Goal: Task Accomplishment & Management: Use online tool/utility

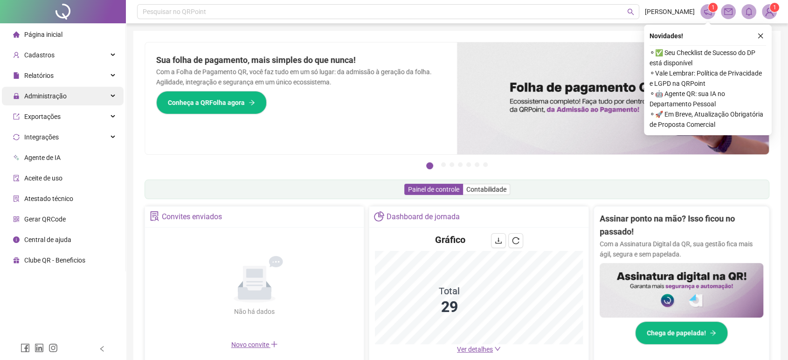
click at [90, 96] on div "Administração" at bounding box center [63, 96] width 122 height 19
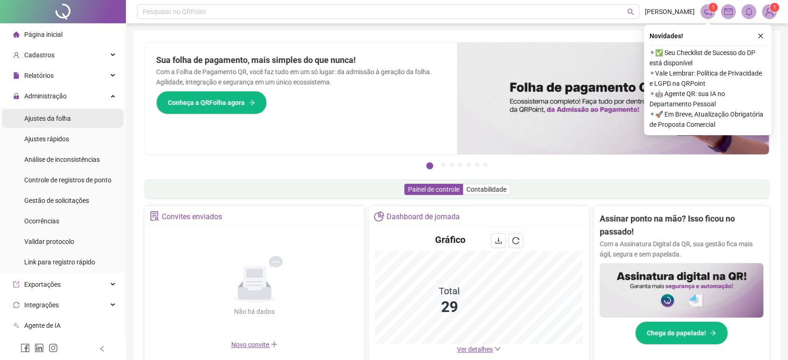
click at [70, 125] on div "Ajustes da folha" at bounding box center [47, 118] width 47 height 19
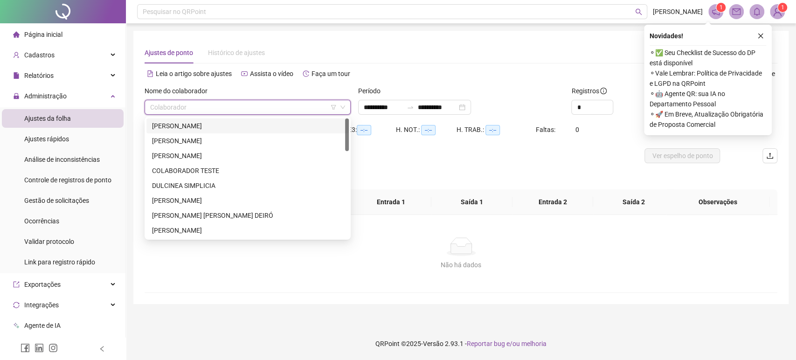
click at [203, 106] on input "search" at bounding box center [243, 107] width 187 height 14
click at [206, 126] on div "[PERSON_NAME]" at bounding box center [247, 126] width 191 height 10
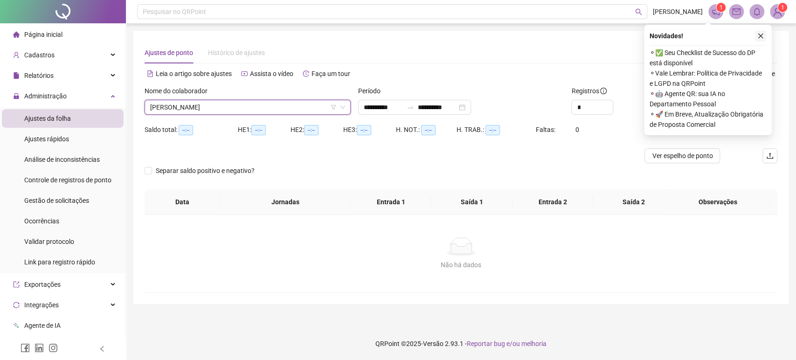
click at [758, 31] on button "button" at bounding box center [760, 35] width 11 height 11
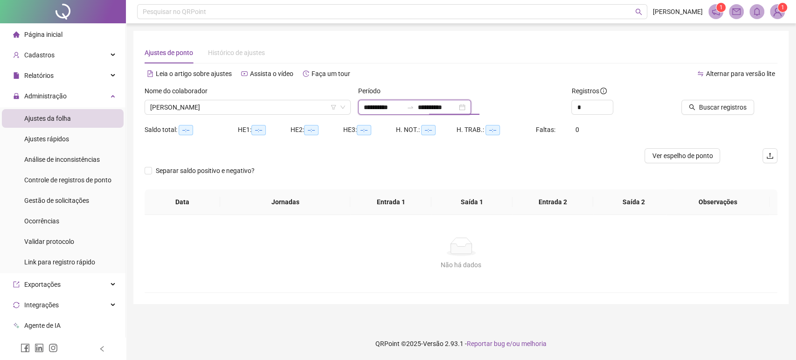
click at [447, 102] on input "**********" at bounding box center [437, 107] width 39 height 10
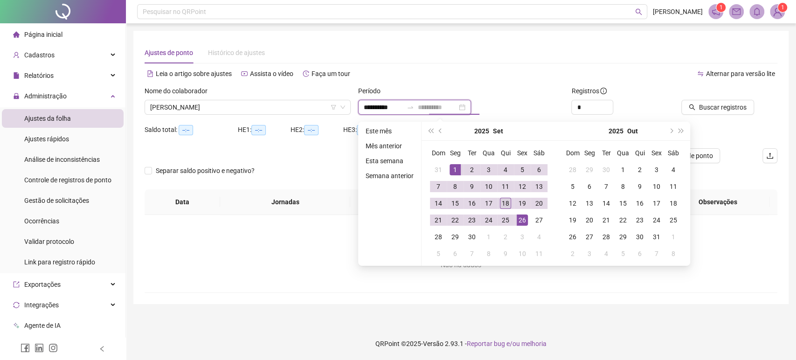
type input "**********"
click at [501, 201] on div "18" at bounding box center [505, 203] width 11 height 11
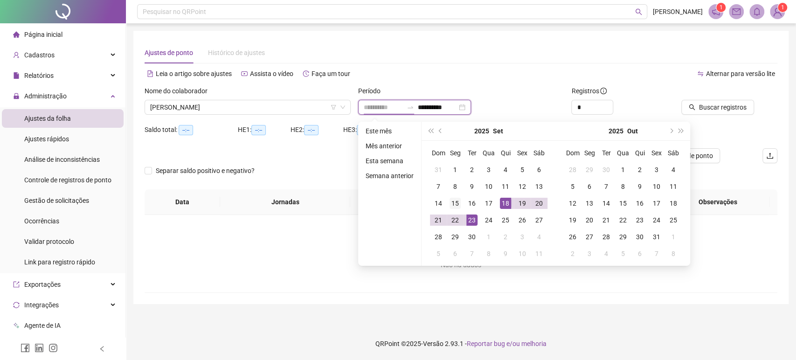
type input "**********"
click at [460, 206] on td "15" at bounding box center [455, 203] width 17 height 17
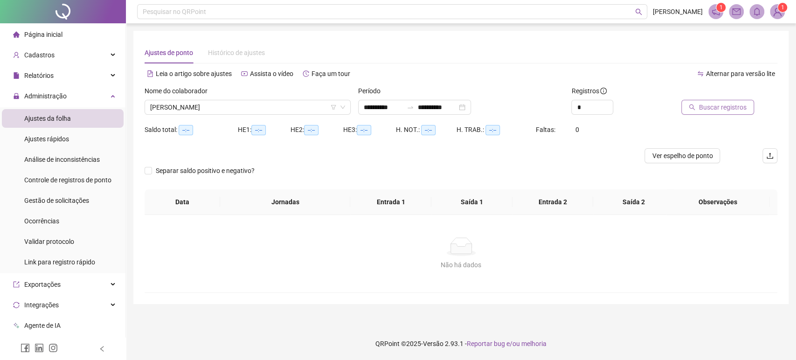
click at [709, 107] on span "Buscar registros" at bounding box center [723, 107] width 48 height 10
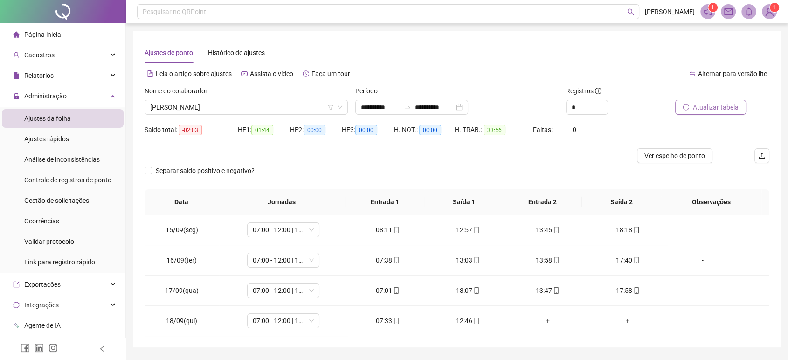
scroll to position [27, 0]
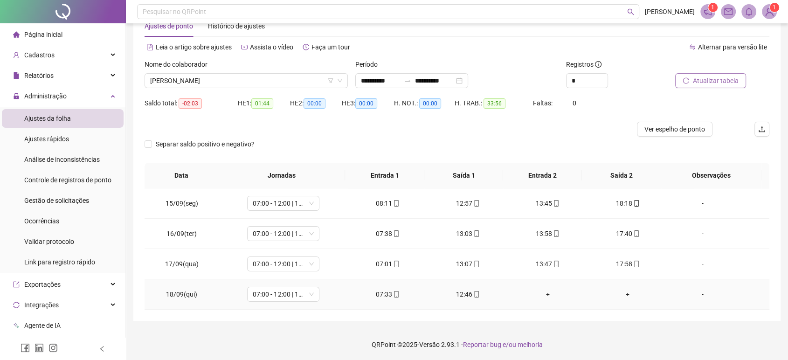
click at [458, 292] on div "12:46" at bounding box center [467, 294] width 65 height 10
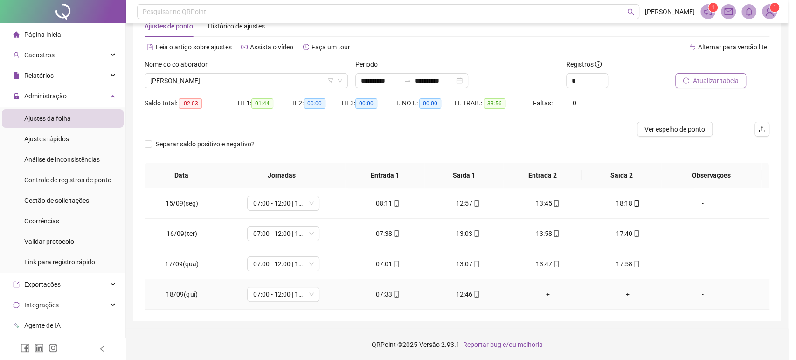
type input "**********"
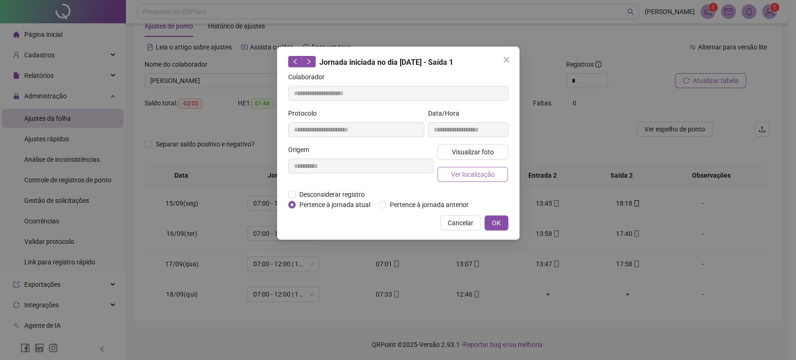
click at [486, 169] on span "Ver localização" at bounding box center [473, 174] width 44 height 10
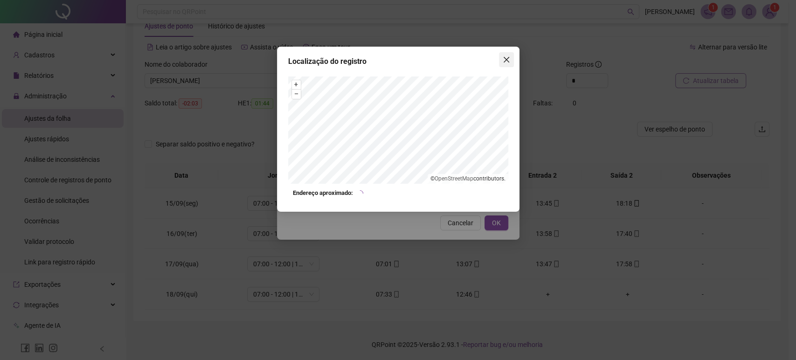
click at [507, 63] on icon "close" at bounding box center [506, 59] width 7 height 7
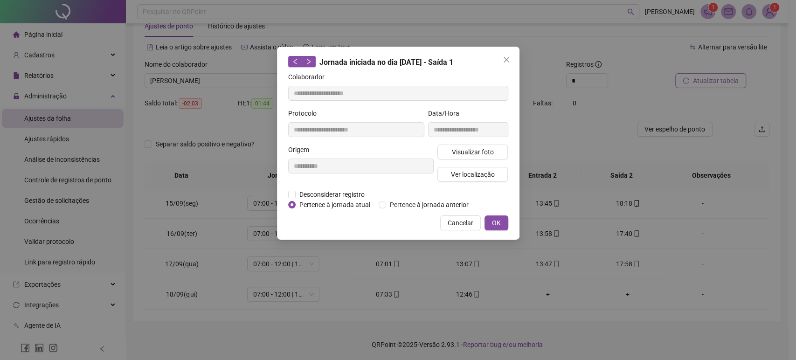
click at [507, 63] on icon "close" at bounding box center [506, 59] width 7 height 7
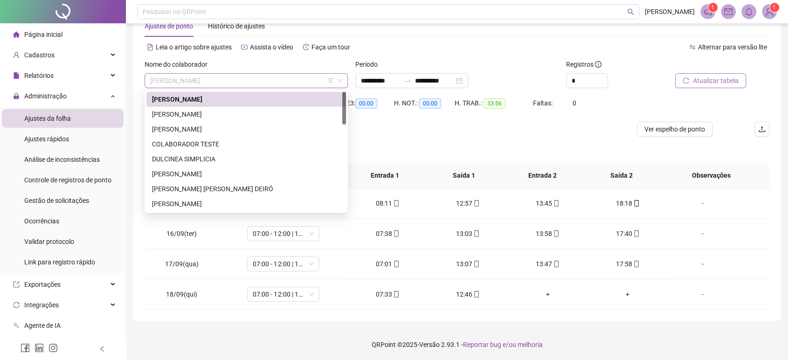
click at [289, 75] on span "[PERSON_NAME]" at bounding box center [246, 81] width 192 height 14
click at [242, 115] on div "[PERSON_NAME]" at bounding box center [246, 114] width 188 height 10
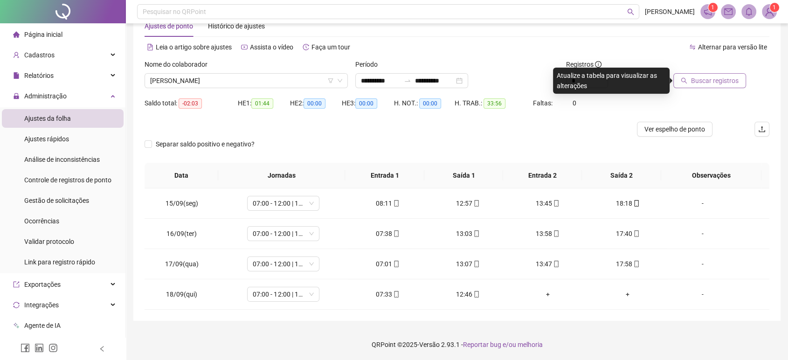
click at [701, 85] on span "Buscar registros" at bounding box center [715, 81] width 48 height 10
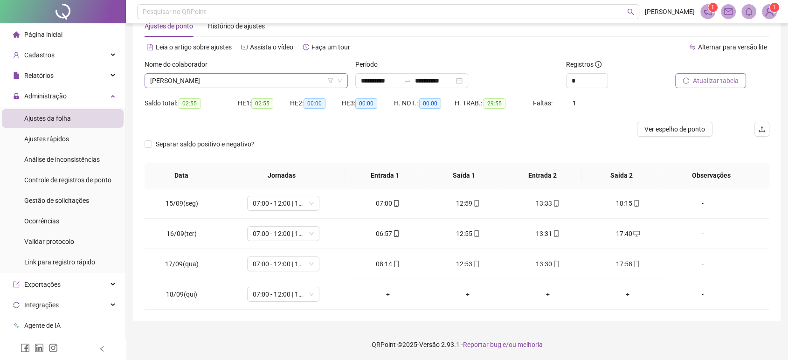
click at [280, 81] on span "[PERSON_NAME]" at bounding box center [246, 81] width 192 height 14
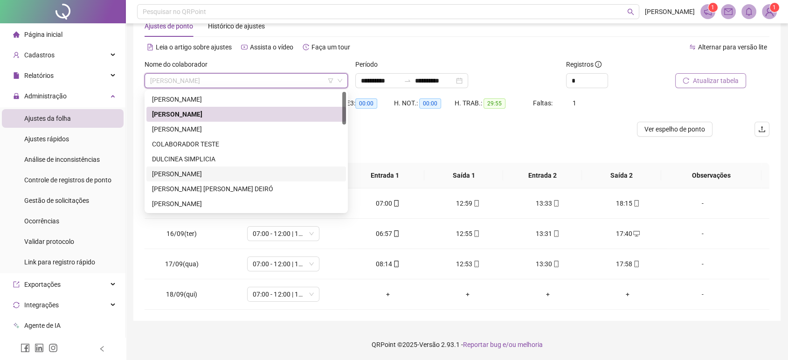
click at [209, 171] on div "[PERSON_NAME]" at bounding box center [246, 174] width 188 height 10
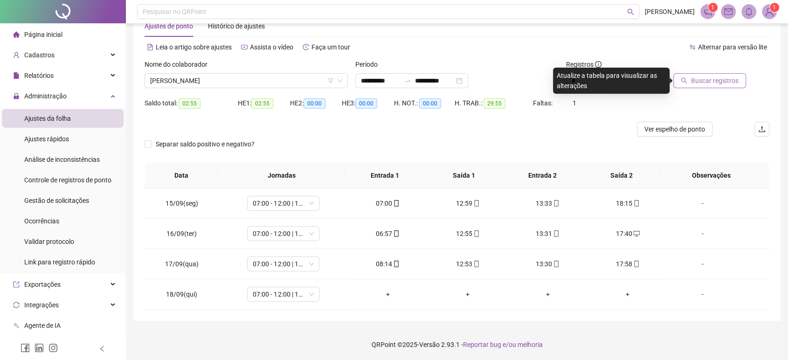
click at [699, 79] on span "Buscar registros" at bounding box center [715, 81] width 48 height 10
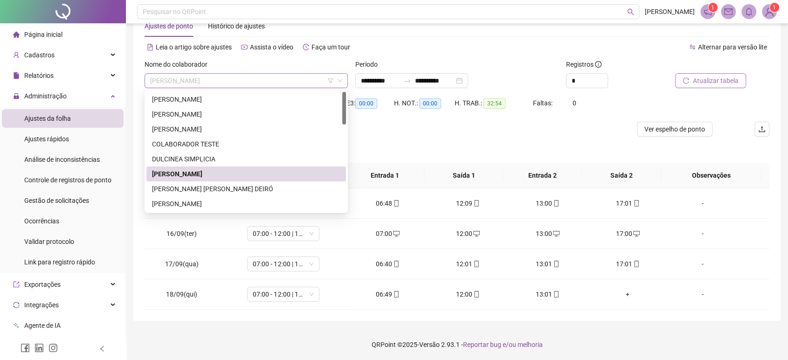
click at [206, 78] on span "[PERSON_NAME]" at bounding box center [246, 81] width 192 height 14
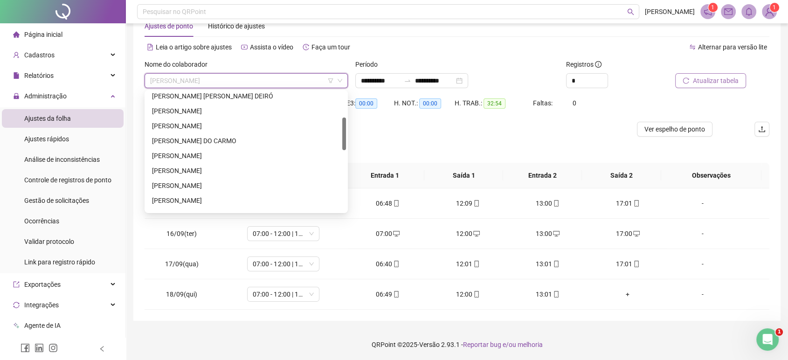
drag, startPoint x: 344, startPoint y: 109, endPoint x: 336, endPoint y: 135, distance: 27.4
click at [336, 135] on div "[PERSON_NAME] [PERSON_NAME] [PERSON_NAME] DO [PERSON_NAME] [PERSON_NAME]" at bounding box center [247, 151] width 200 height 119
click at [241, 156] on div "[PERSON_NAME]" at bounding box center [246, 154] width 188 height 10
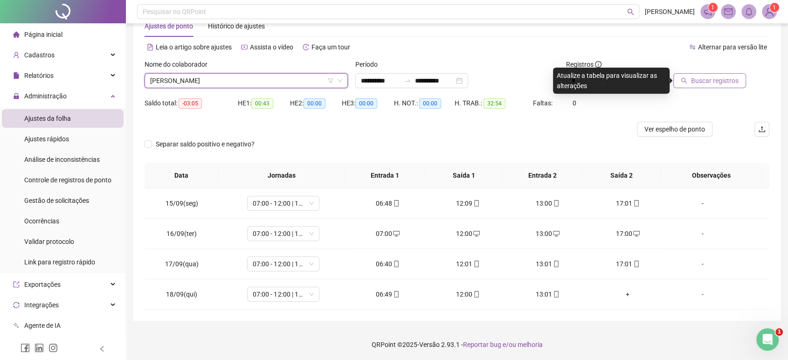
click at [720, 78] on span "Buscar registros" at bounding box center [715, 81] width 48 height 10
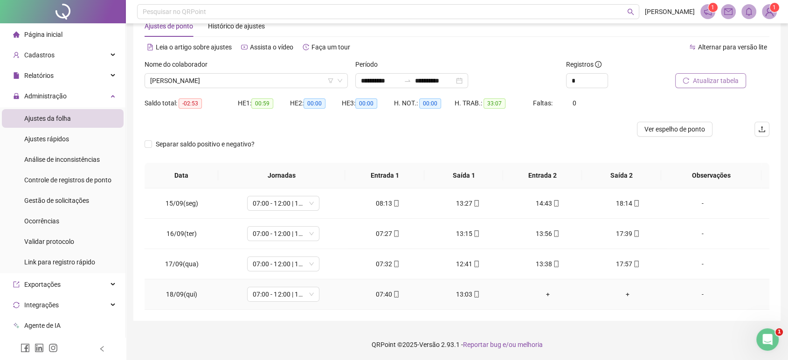
click at [460, 295] on div "13:03" at bounding box center [467, 294] width 65 height 10
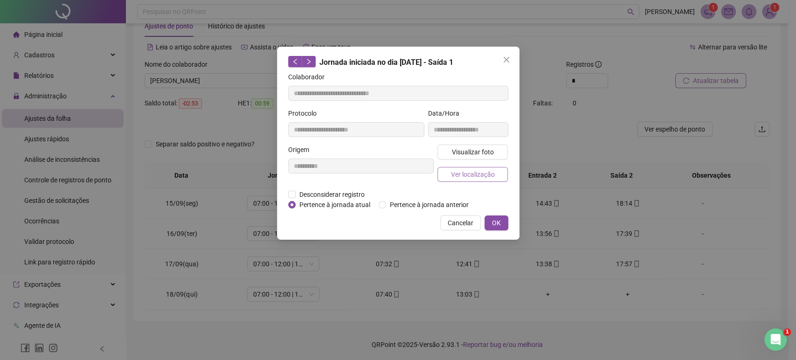
type input "**********"
click at [474, 174] on span "Ver localização" at bounding box center [473, 174] width 44 height 10
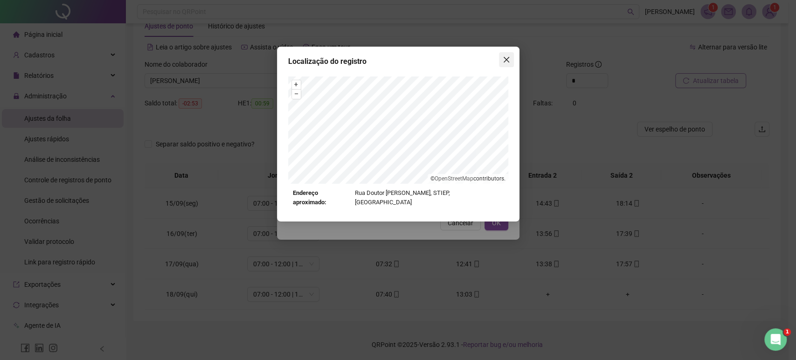
click at [508, 62] on icon "close" at bounding box center [506, 60] width 6 height 6
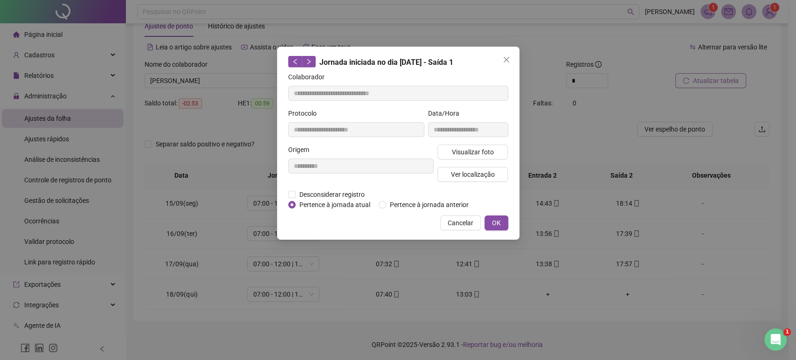
click at [508, 62] on icon "close" at bounding box center [506, 60] width 6 height 6
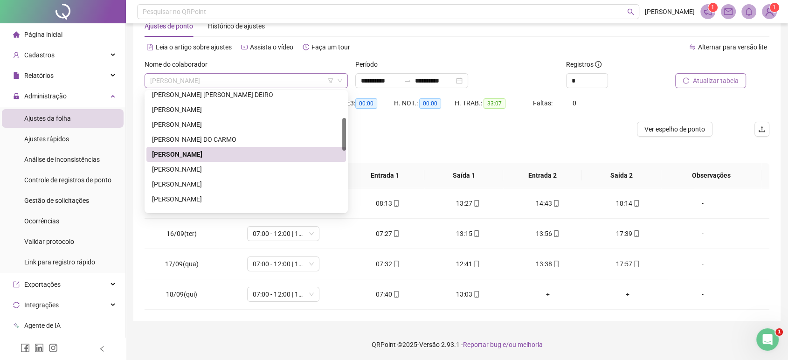
click at [257, 82] on span "[PERSON_NAME]" at bounding box center [246, 81] width 192 height 14
click at [219, 184] on div "[PERSON_NAME]" at bounding box center [246, 184] width 188 height 10
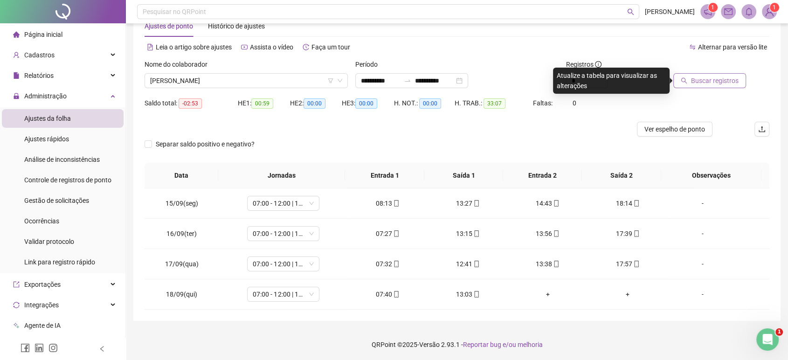
click at [701, 85] on span "Buscar registros" at bounding box center [715, 81] width 48 height 10
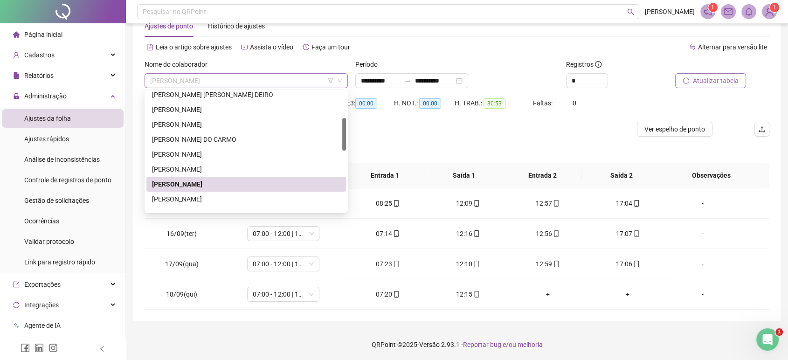
click at [300, 86] on span "[PERSON_NAME]" at bounding box center [246, 81] width 192 height 14
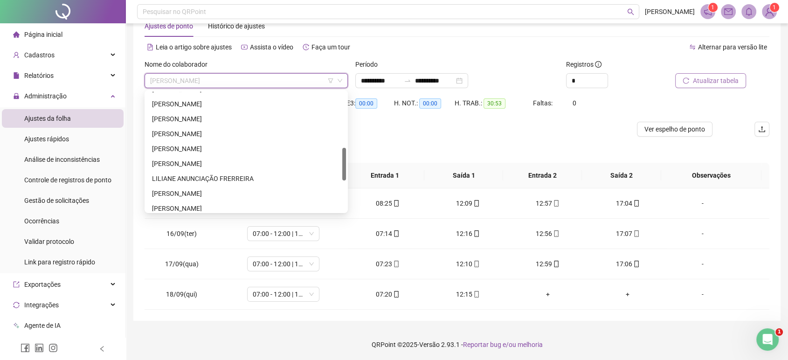
drag, startPoint x: 344, startPoint y: 128, endPoint x: 337, endPoint y: 159, distance: 31.1
click at [337, 159] on div "[PERSON_NAME] [PERSON_NAME] ANUNCIAÇÃO FRERREIRA [PERSON_NAME]" at bounding box center [247, 151] width 200 height 119
click at [274, 129] on div "[PERSON_NAME]" at bounding box center [246, 132] width 188 height 10
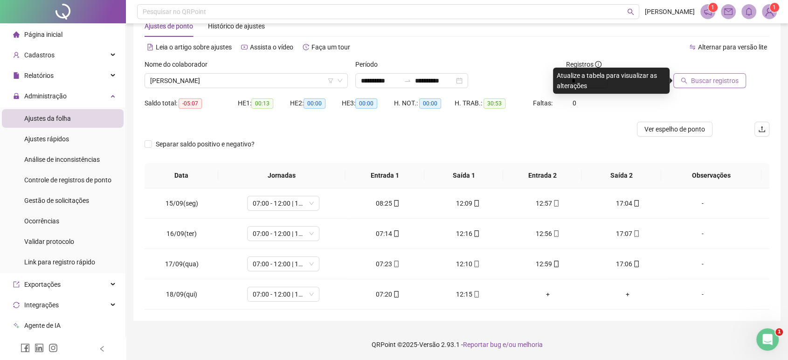
click at [699, 79] on span "Buscar registros" at bounding box center [715, 81] width 48 height 10
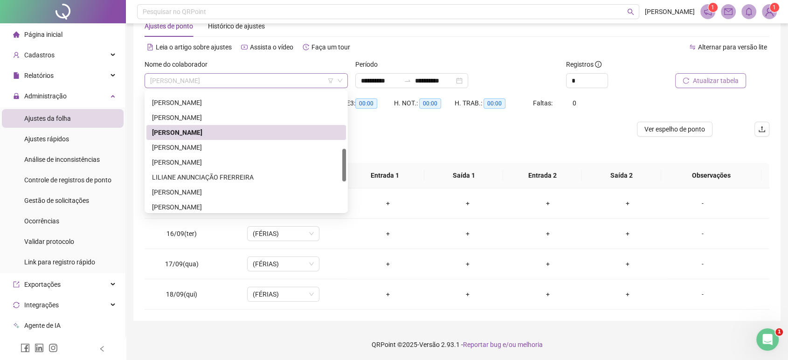
click at [311, 86] on span "[PERSON_NAME]" at bounding box center [246, 81] width 192 height 14
click at [223, 163] on div "[PERSON_NAME]" at bounding box center [246, 162] width 188 height 10
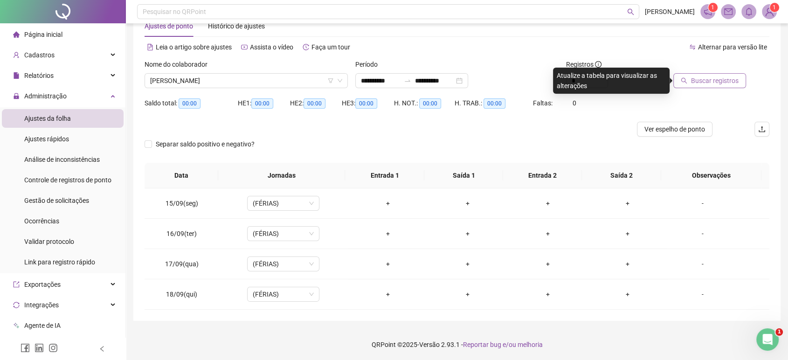
click at [691, 77] on button "Buscar registros" at bounding box center [710, 80] width 73 height 15
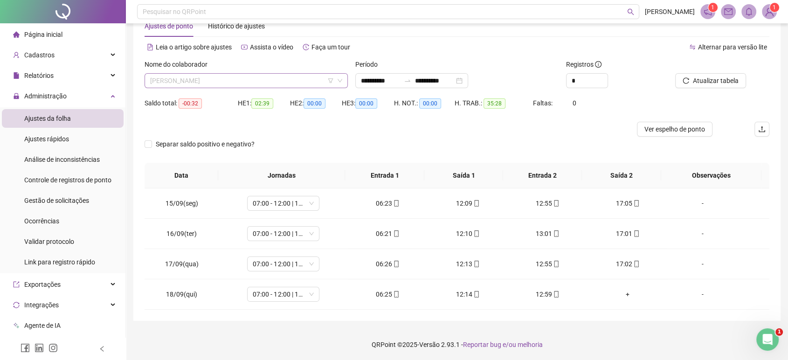
click at [243, 74] on span "[PERSON_NAME]" at bounding box center [246, 81] width 192 height 14
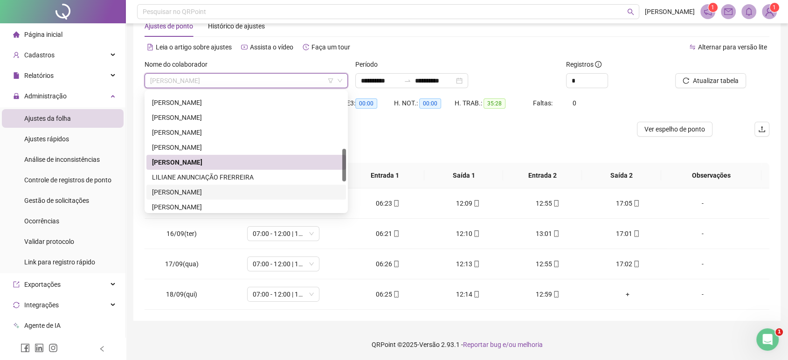
click at [213, 187] on div "[PERSON_NAME]" at bounding box center [246, 192] width 188 height 10
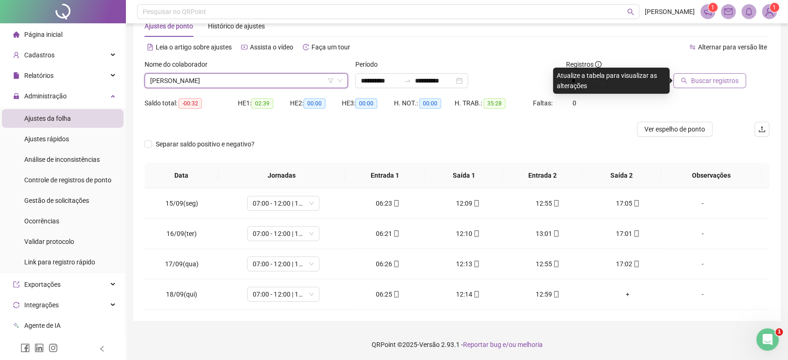
click at [683, 77] on icon "search" at bounding box center [684, 80] width 7 height 7
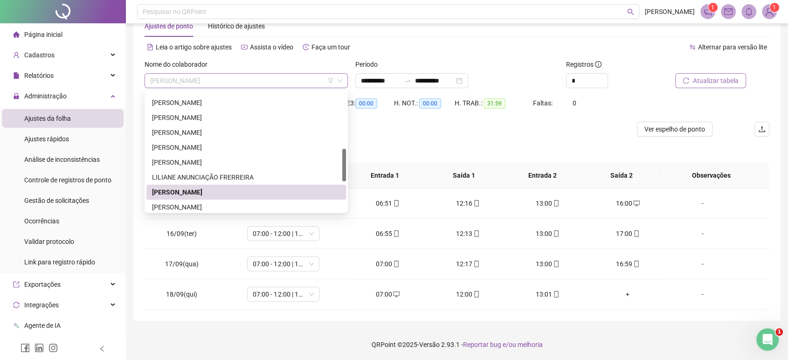
click at [228, 77] on span "[PERSON_NAME]" at bounding box center [246, 81] width 192 height 14
click at [225, 202] on div "[PERSON_NAME]" at bounding box center [246, 207] width 188 height 10
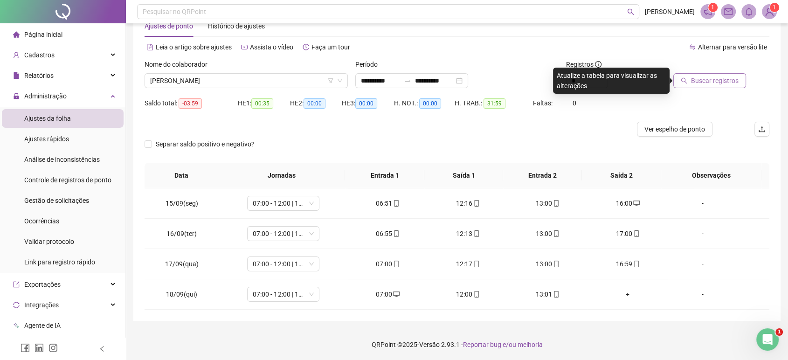
click at [701, 85] on div "Buscar registros" at bounding box center [720, 77] width 105 height 36
click at [701, 85] on span "Buscar registros" at bounding box center [715, 81] width 48 height 10
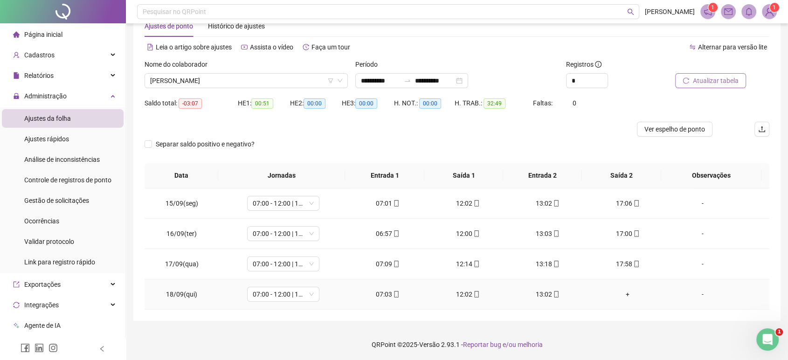
click at [538, 296] on div "13:02" at bounding box center [548, 294] width 65 height 10
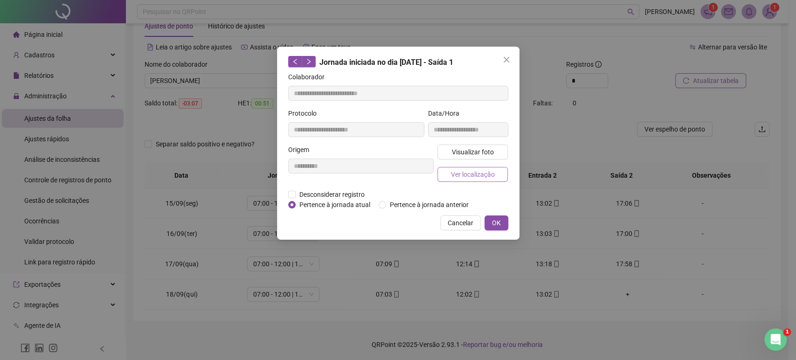
click at [471, 167] on button "Ver localização" at bounding box center [473, 174] width 71 height 15
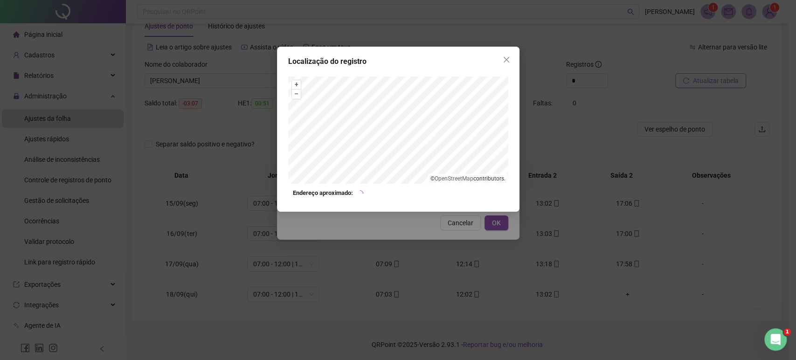
type input "**********"
click at [509, 58] on icon "close" at bounding box center [506, 59] width 7 height 7
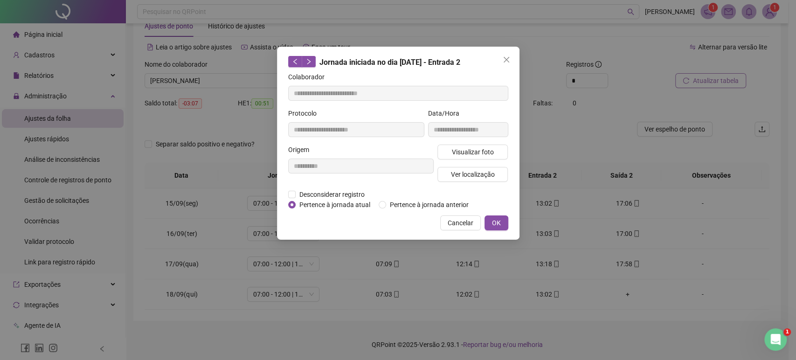
click at [509, 58] on icon "close" at bounding box center [506, 59] width 7 height 7
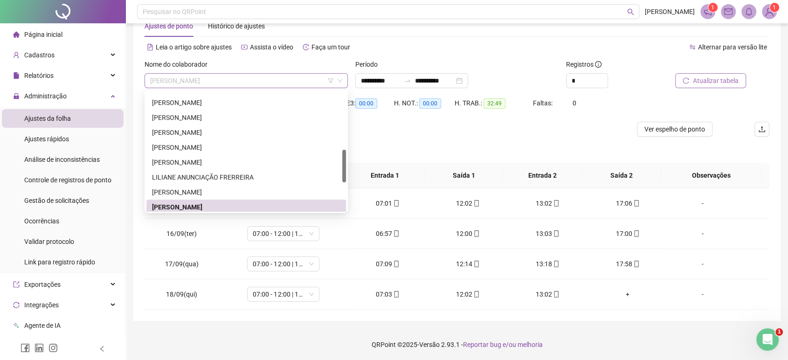
scroll to position [209, 0]
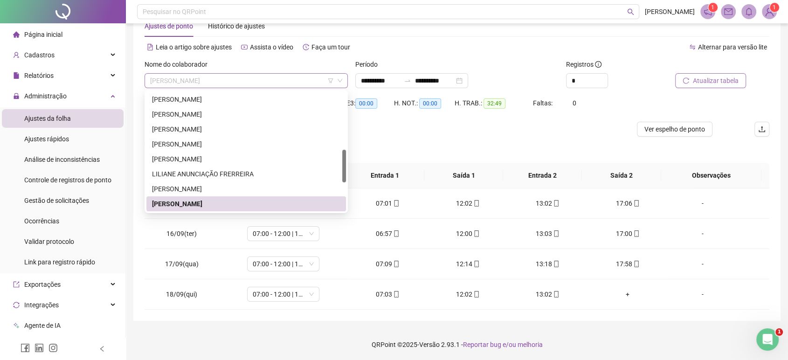
click at [230, 76] on span "[PERSON_NAME]" at bounding box center [246, 81] width 192 height 14
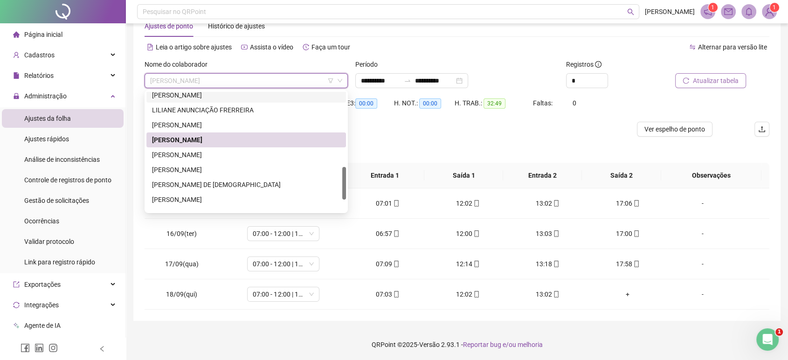
drag, startPoint x: 346, startPoint y: 160, endPoint x: 340, endPoint y: 180, distance: 20.1
click at [340, 180] on div "[PERSON_NAME] ANUNCIAÇÃO FRERREIRA [PERSON_NAME] [PERSON_NAME] DE [PERSON_NAME]…" at bounding box center [247, 151] width 200 height 119
click at [293, 152] on div "[PERSON_NAME]" at bounding box center [246, 152] width 188 height 10
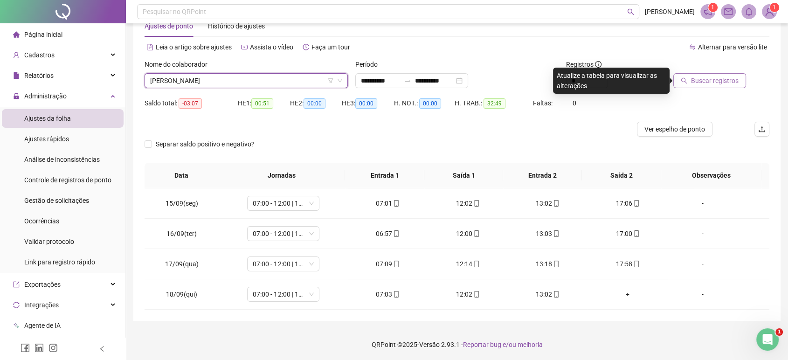
click at [715, 87] on button "Buscar registros" at bounding box center [710, 80] width 73 height 15
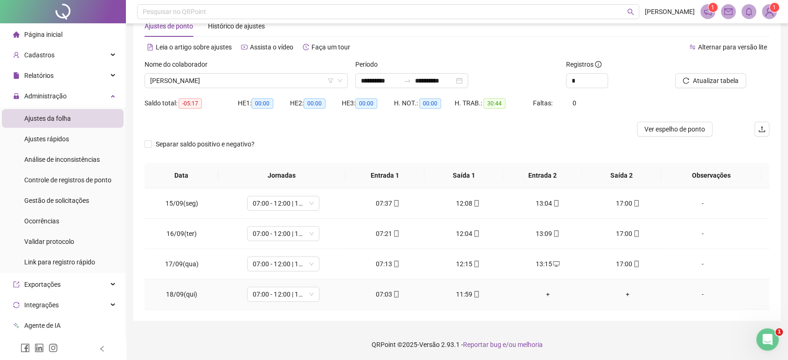
click at [463, 298] on div "11:59" at bounding box center [467, 294] width 65 height 10
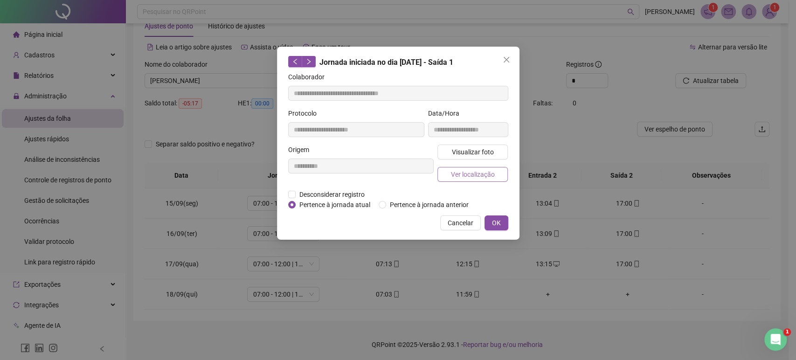
type input "**********"
click at [480, 172] on span "Ver localização" at bounding box center [473, 174] width 44 height 10
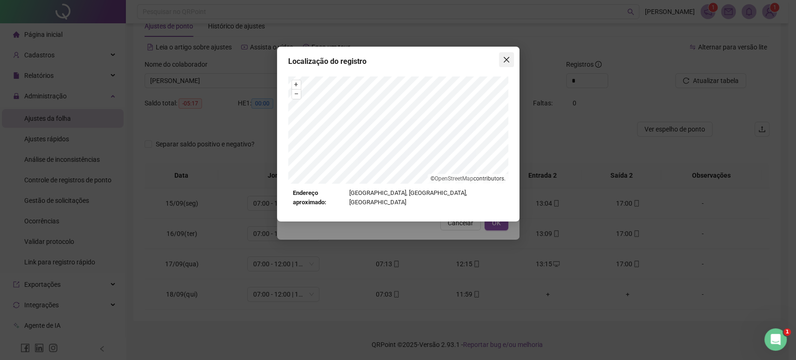
click at [502, 59] on span "Close" at bounding box center [506, 59] width 15 height 7
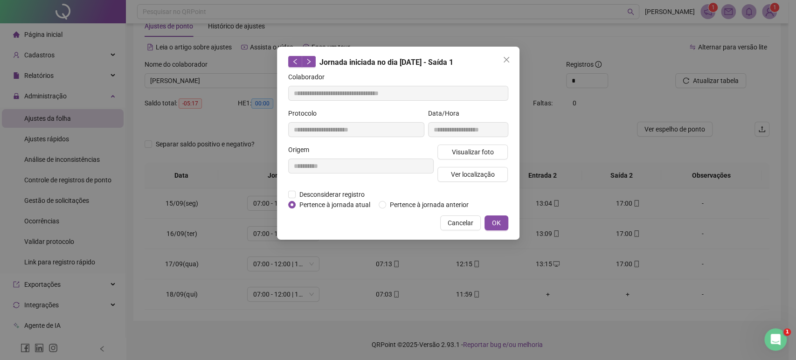
click at [502, 59] on span "Close" at bounding box center [506, 59] width 15 height 7
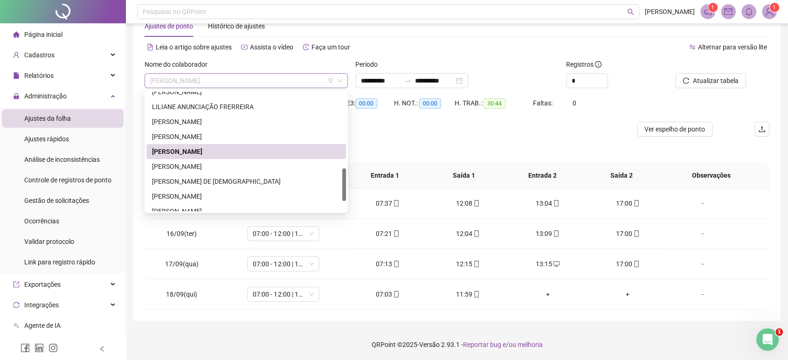
click at [250, 82] on span "[PERSON_NAME]" at bounding box center [246, 81] width 192 height 14
click at [218, 169] on div "[PERSON_NAME]" at bounding box center [246, 166] width 188 height 10
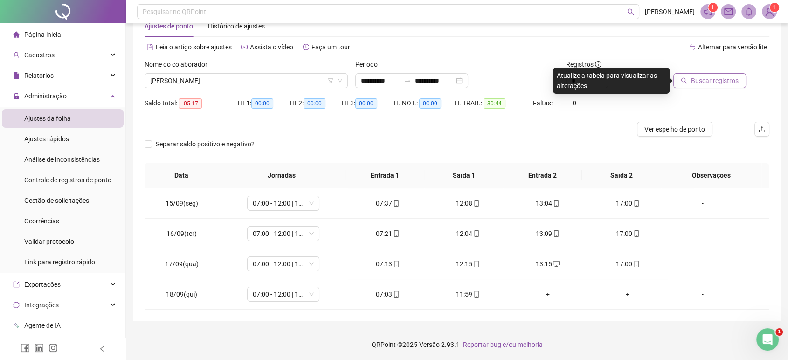
click at [682, 81] on button "Buscar registros" at bounding box center [710, 80] width 73 height 15
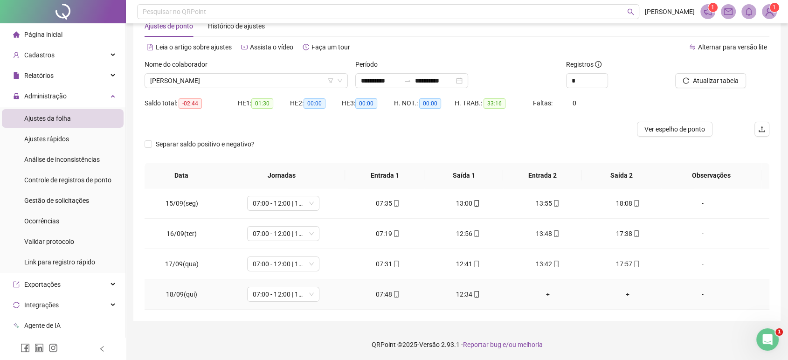
click at [464, 292] on div "12:34" at bounding box center [467, 294] width 65 height 10
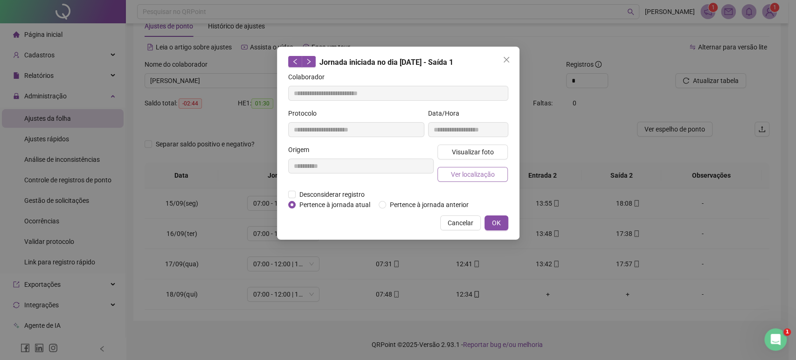
click at [470, 174] on span "Ver localização" at bounding box center [473, 174] width 44 height 10
type input "**********"
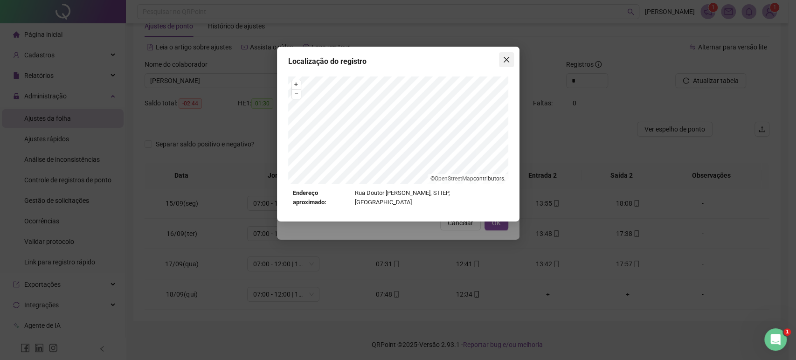
click at [508, 56] on icon "close" at bounding box center [506, 59] width 7 height 7
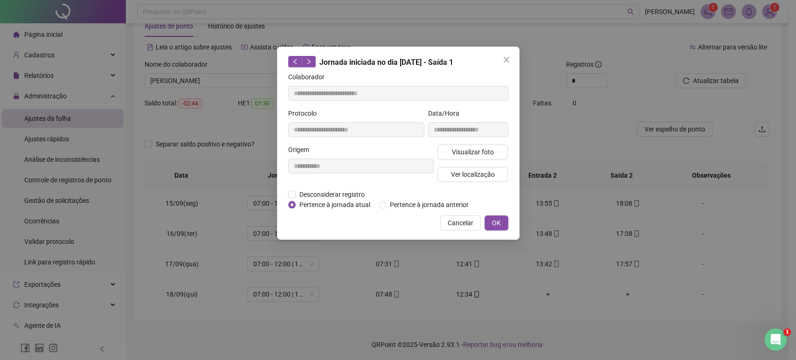
click at [508, 56] on icon "close" at bounding box center [506, 59] width 7 height 7
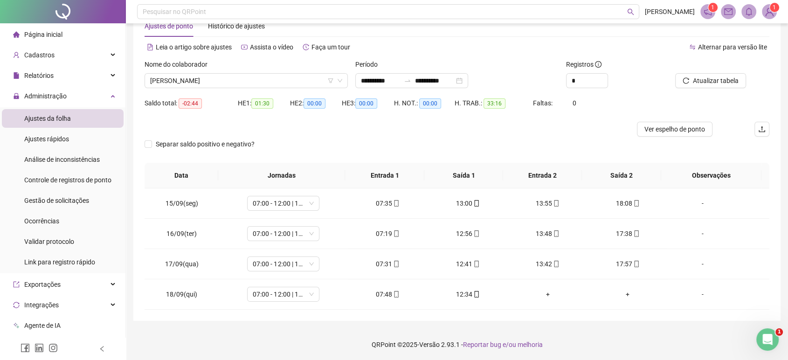
click at [508, 56] on div "Alternar para versão lite" at bounding box center [613, 51] width 313 height 15
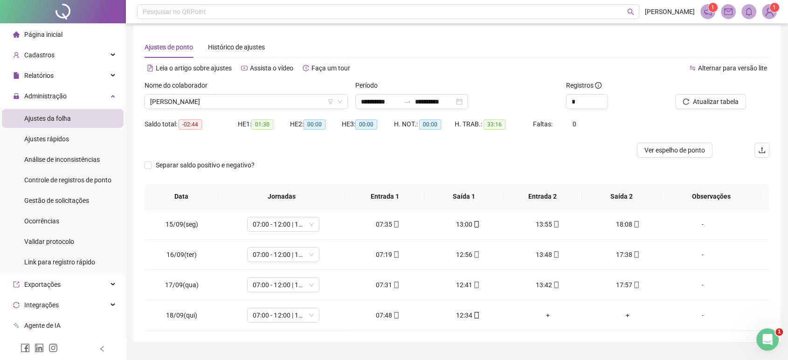
scroll to position [0, 0]
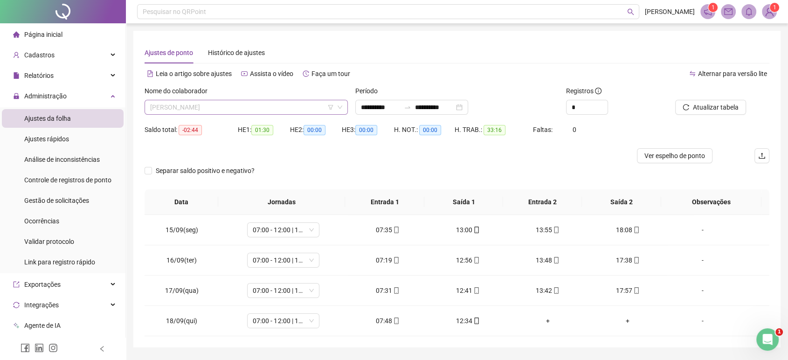
click at [251, 110] on span "[PERSON_NAME]" at bounding box center [246, 107] width 192 height 14
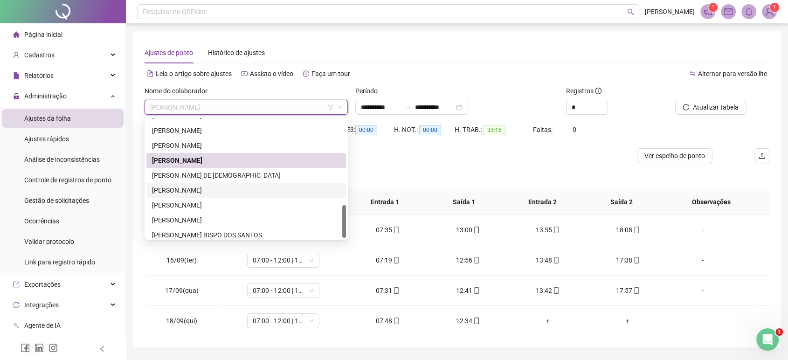
scroll to position [314, 0]
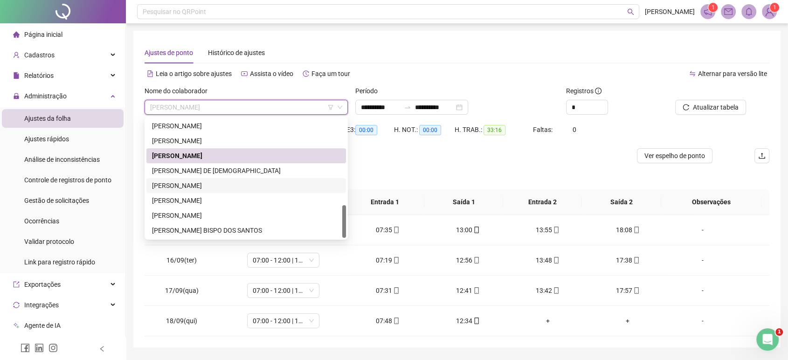
drag, startPoint x: 344, startPoint y: 212, endPoint x: 340, endPoint y: 227, distance: 15.6
click at [340, 227] on div "[PERSON_NAME] DE [PERSON_NAME] BISPO [PERSON_NAME]" at bounding box center [247, 178] width 200 height 119
click at [282, 216] on div "[PERSON_NAME]" at bounding box center [246, 215] width 188 height 10
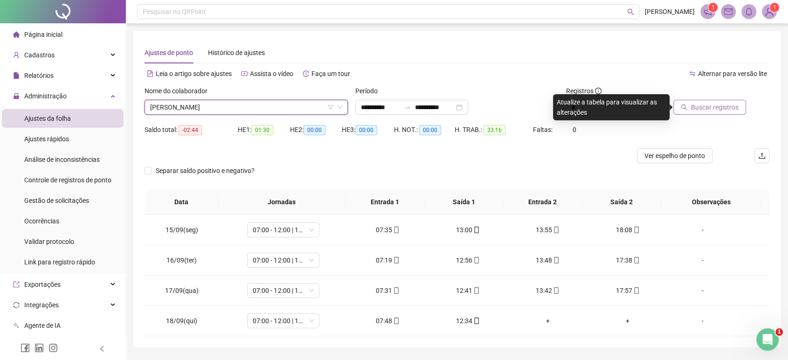
click at [698, 102] on span "Buscar registros" at bounding box center [715, 107] width 48 height 10
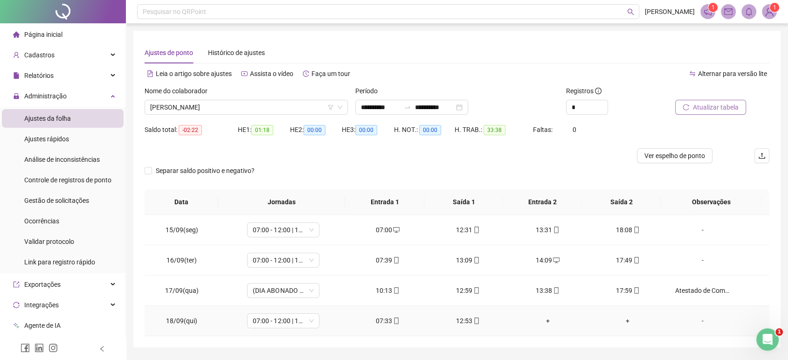
click at [461, 320] on div "12:53" at bounding box center [467, 321] width 65 height 10
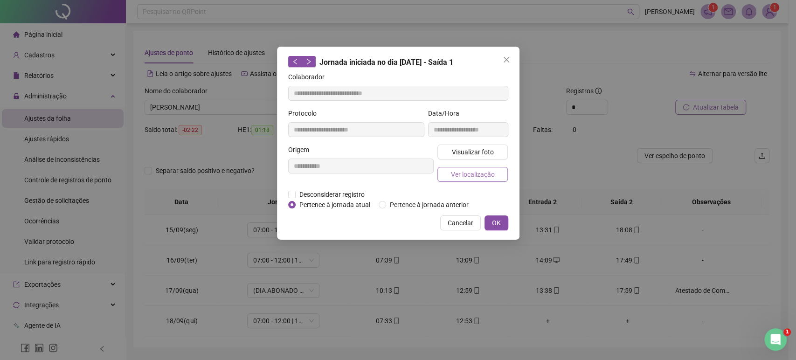
type input "**********"
click at [487, 171] on span "Ver localização" at bounding box center [473, 174] width 44 height 10
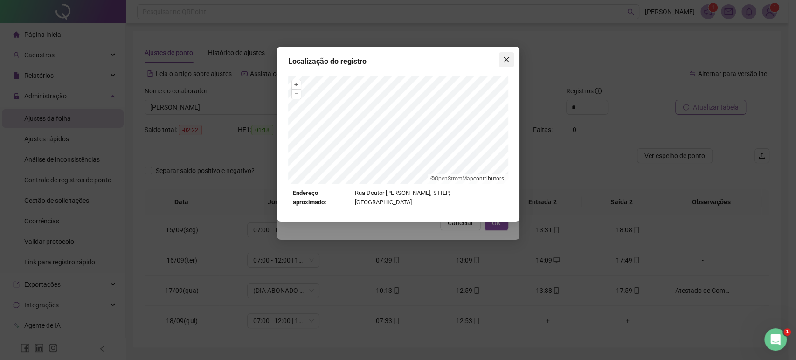
click at [511, 55] on button "Close" at bounding box center [506, 59] width 15 height 15
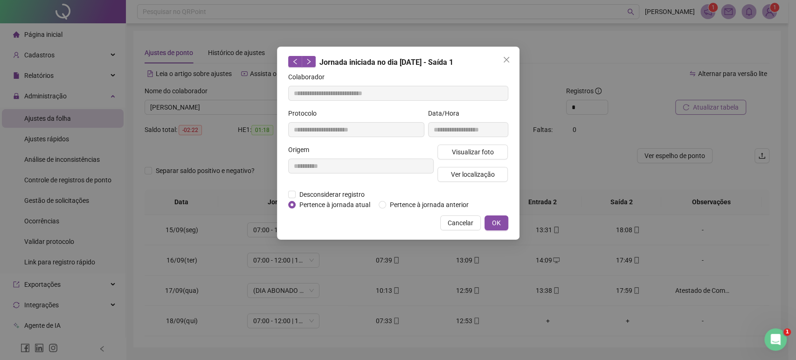
click at [511, 55] on button "Close" at bounding box center [506, 59] width 15 height 15
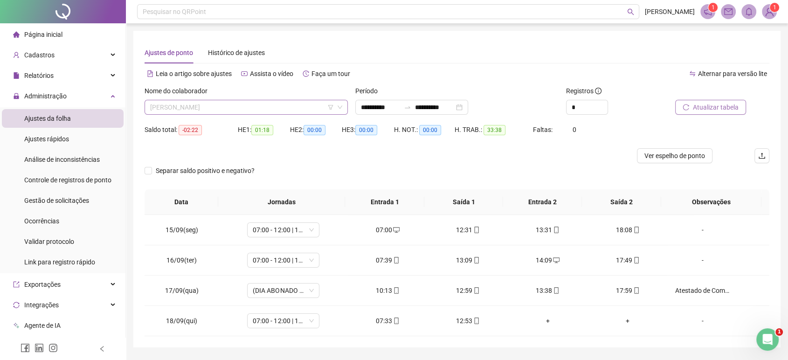
click at [254, 110] on span "[PERSON_NAME]" at bounding box center [246, 107] width 192 height 14
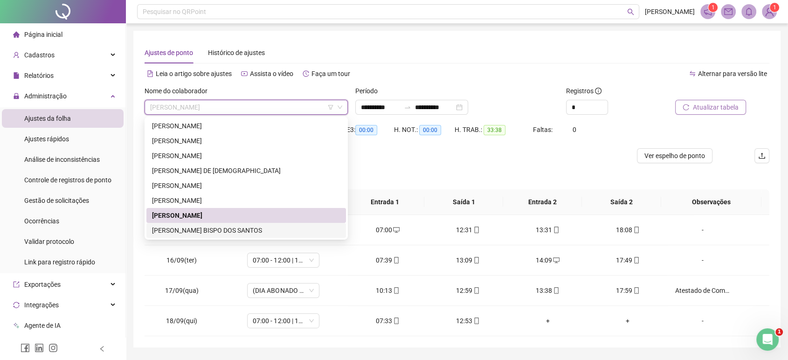
click at [237, 227] on div "[PERSON_NAME] BISPO DOS SANTOS" at bounding box center [246, 230] width 188 height 10
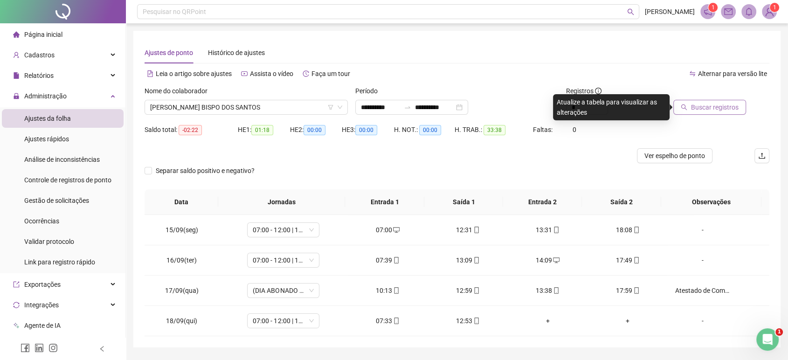
click at [720, 102] on span "Buscar registros" at bounding box center [715, 107] width 48 height 10
